Goal: Book appointment/travel/reservation

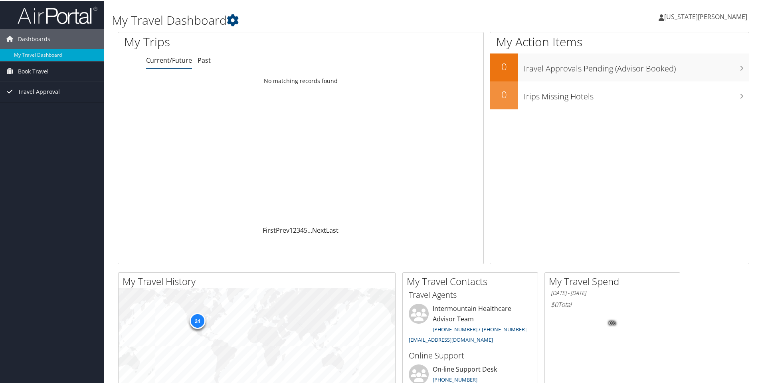
click at [31, 95] on span "Travel Approval" at bounding box center [39, 91] width 42 height 20
click at [33, 74] on span "Book Travel" at bounding box center [33, 71] width 31 height 20
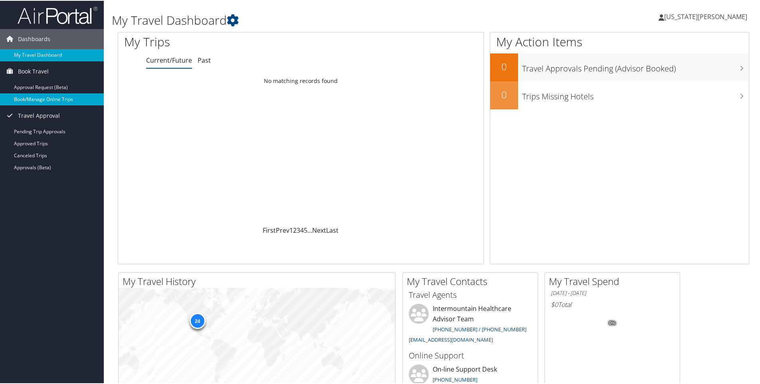
click at [38, 97] on link "Book/Manage Online Trips" at bounding box center [52, 99] width 104 height 12
click at [55, 98] on link "Book/Manage Online Trips" at bounding box center [52, 99] width 104 height 12
